Goal: Information Seeking & Learning: Learn about a topic

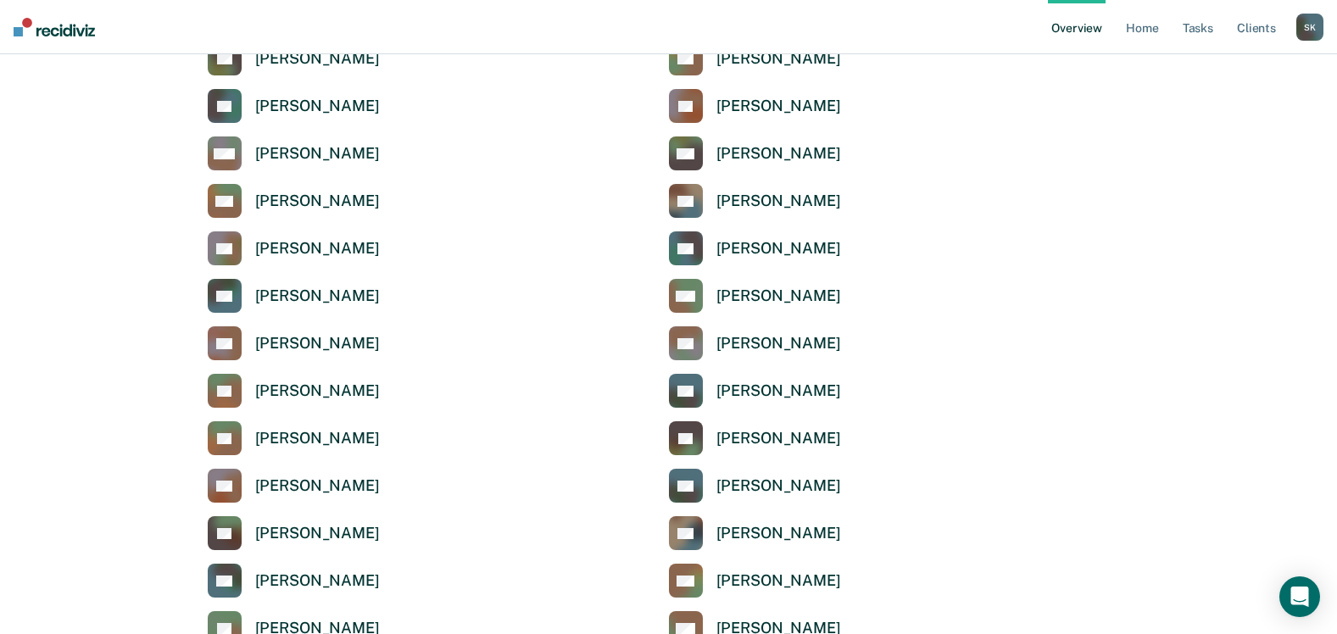
scroll to position [3731, 0]
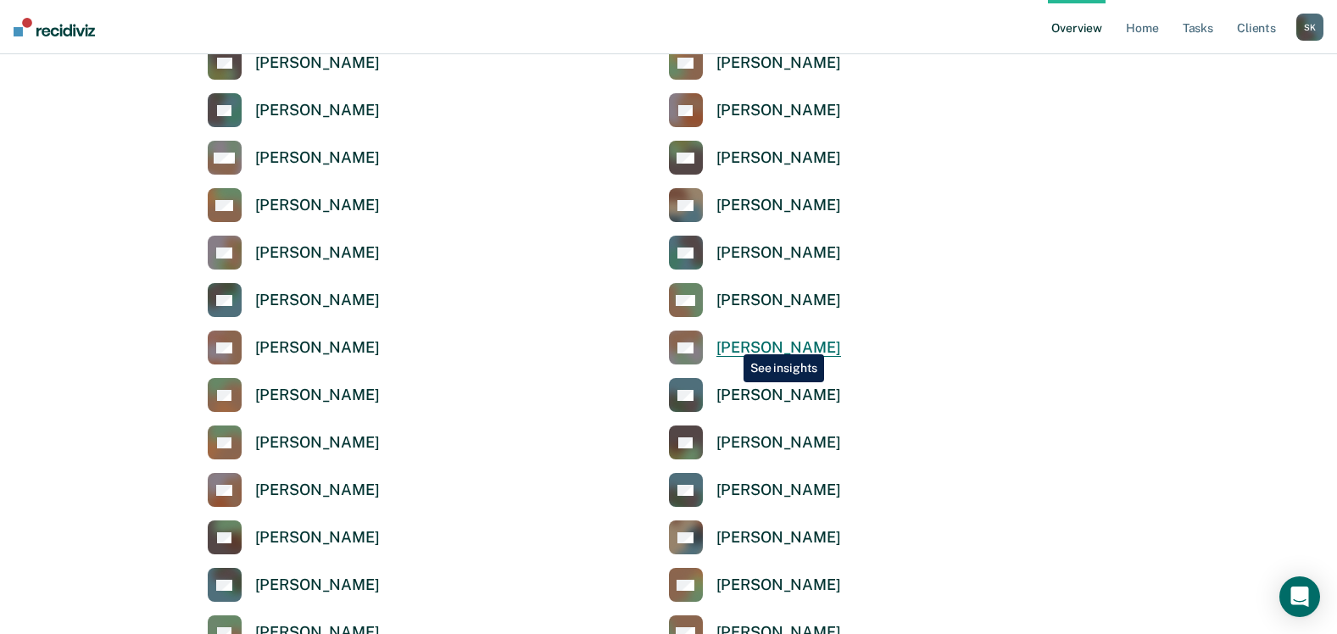
click at [731, 342] on div "[PERSON_NAME]" at bounding box center [779, 348] width 125 height 20
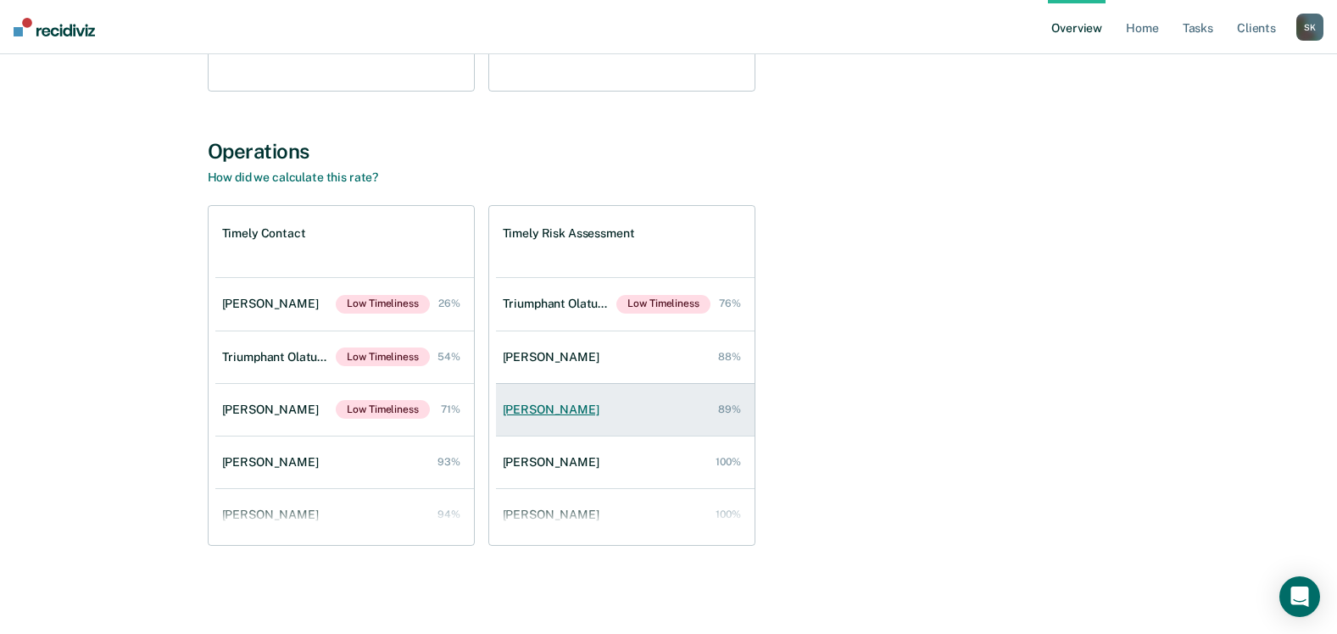
click at [545, 406] on div "[PERSON_NAME]" at bounding box center [554, 410] width 103 height 14
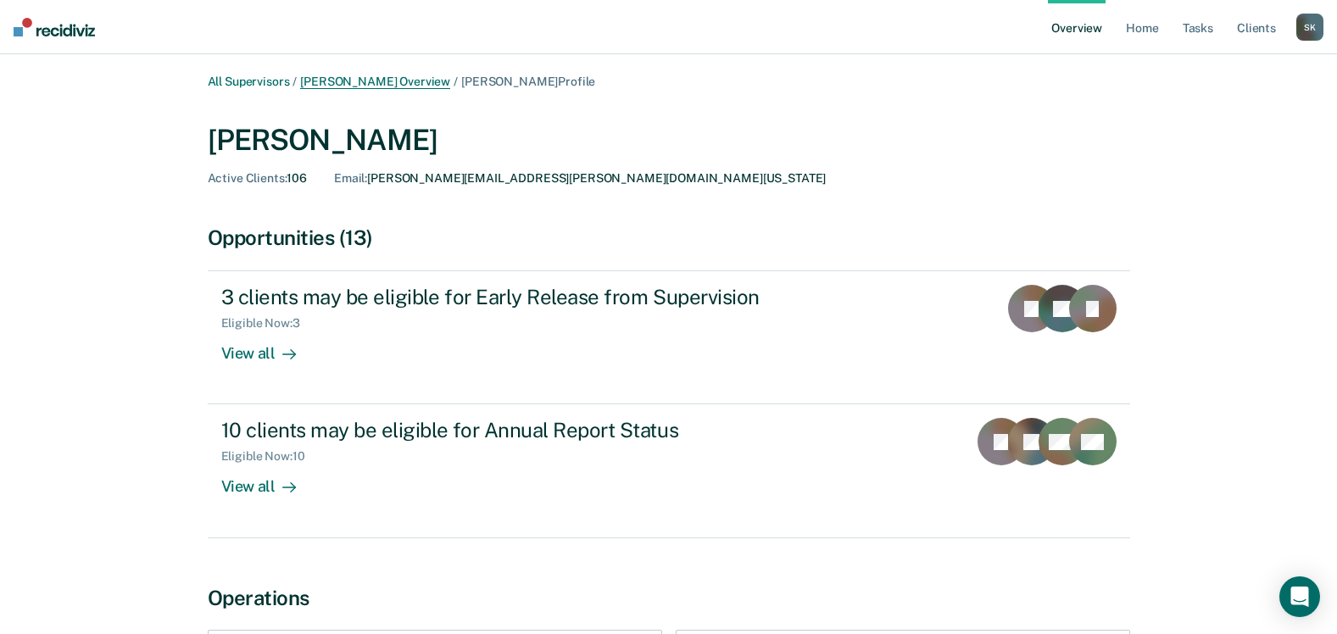
click at [373, 86] on link "[PERSON_NAME] Overview" at bounding box center [375, 82] width 150 height 14
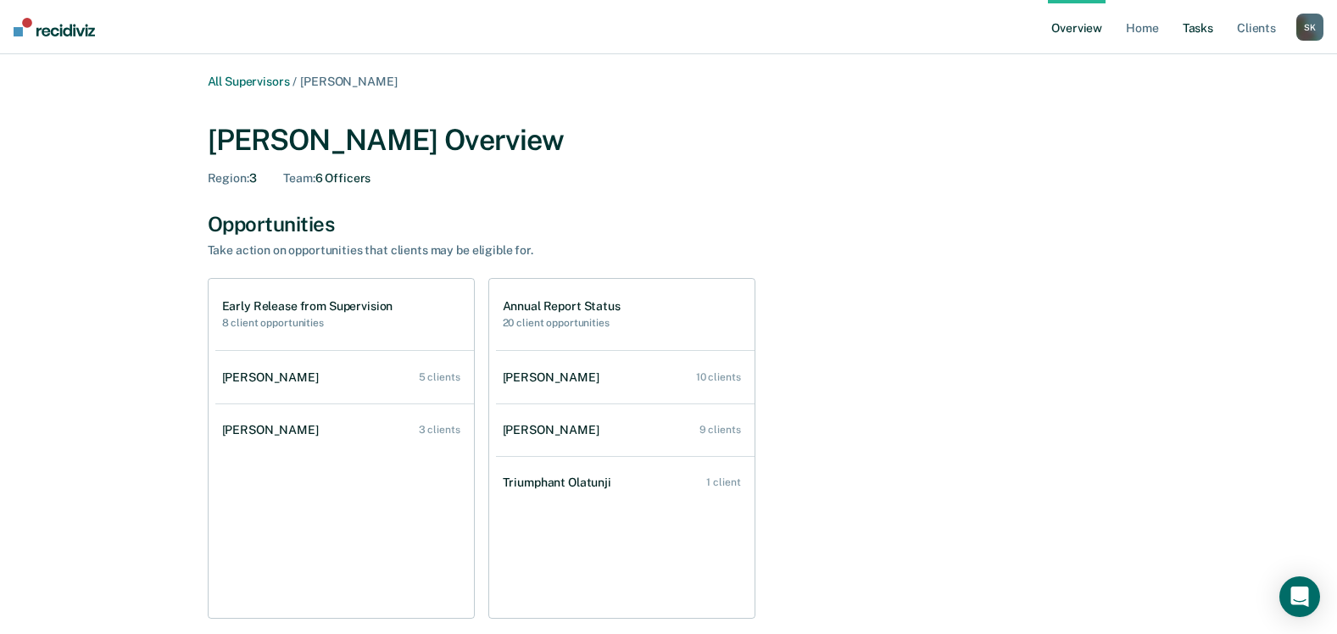
click at [1199, 31] on link "Tasks" at bounding box center [1198, 27] width 37 height 54
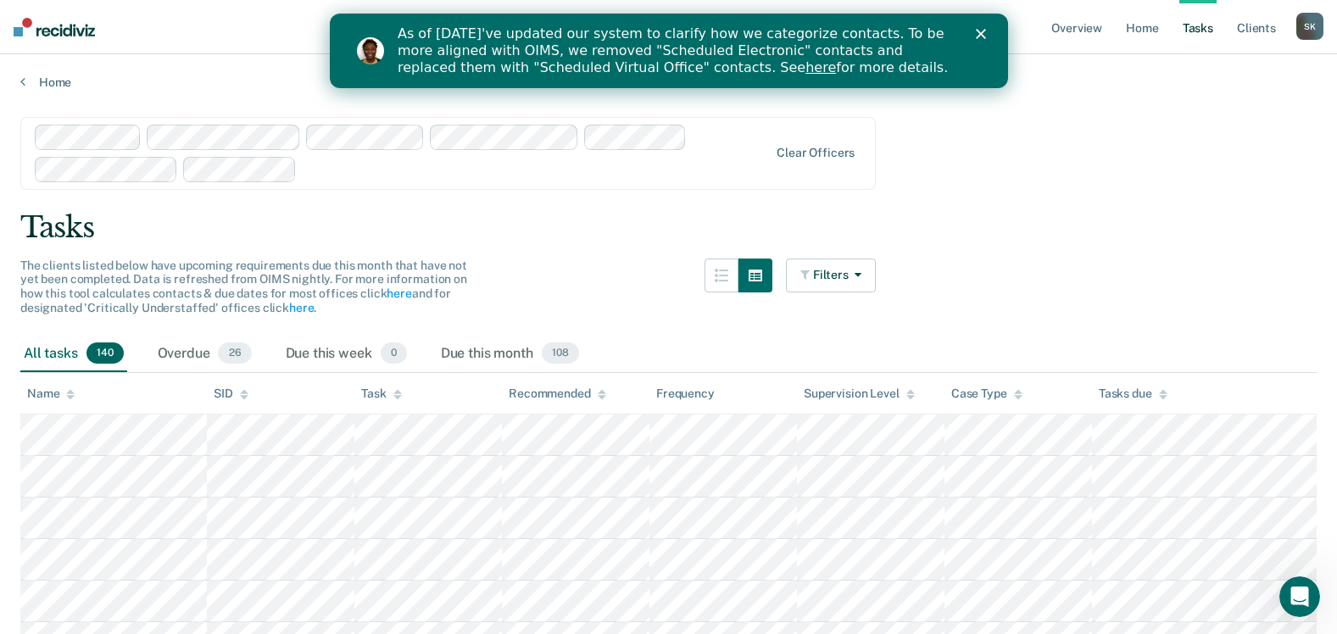
click at [1045, 210] on div "Tasks" at bounding box center [668, 227] width 1297 height 35
click at [983, 35] on icon "Close" at bounding box center [980, 34] width 10 height 10
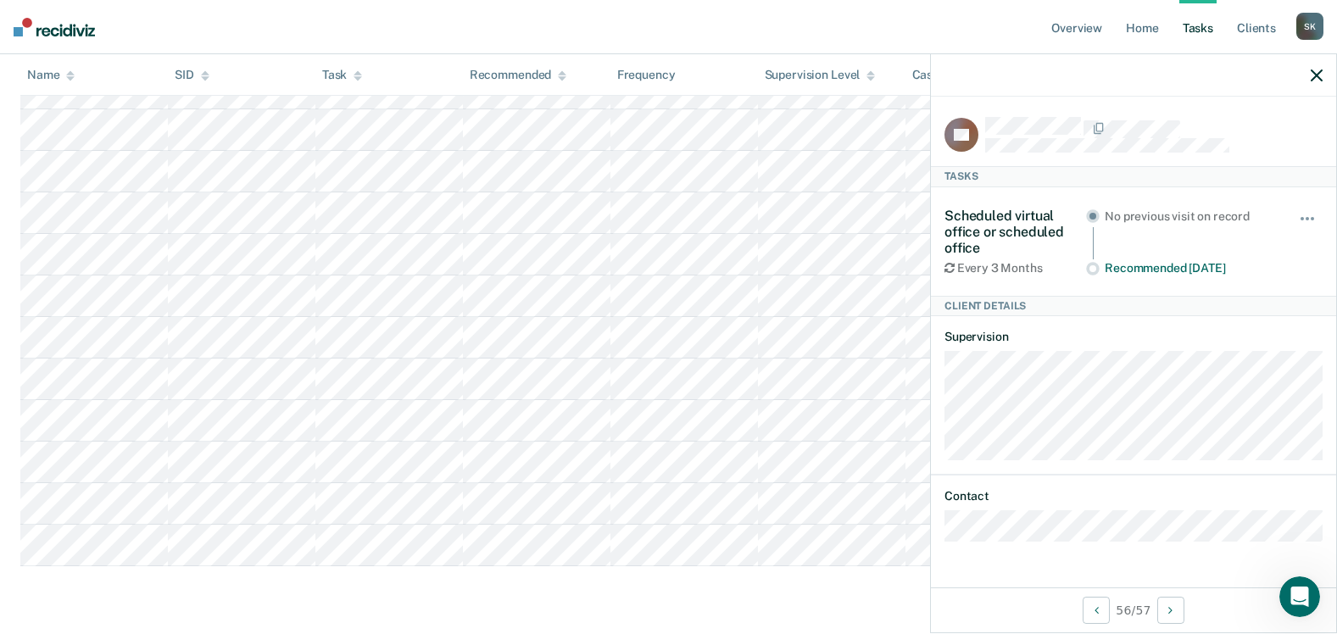
scroll to position [2225, 0]
click at [1319, 75] on icon "button" at bounding box center [1317, 76] width 12 height 12
